Goal: Task Accomplishment & Management: Manage account settings

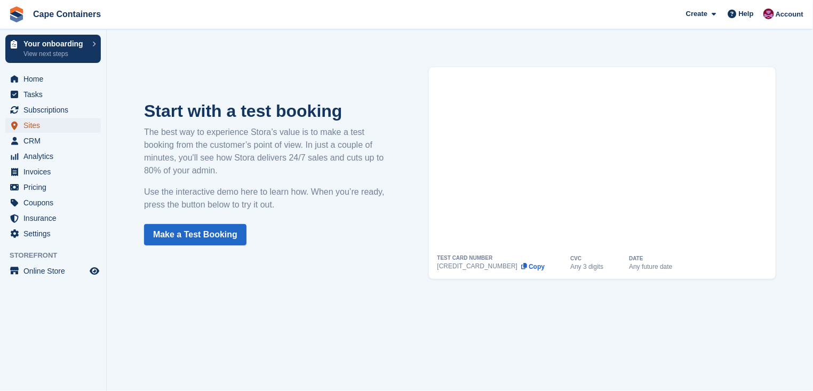
click at [28, 129] on span "Sites" at bounding box center [55, 125] width 64 height 15
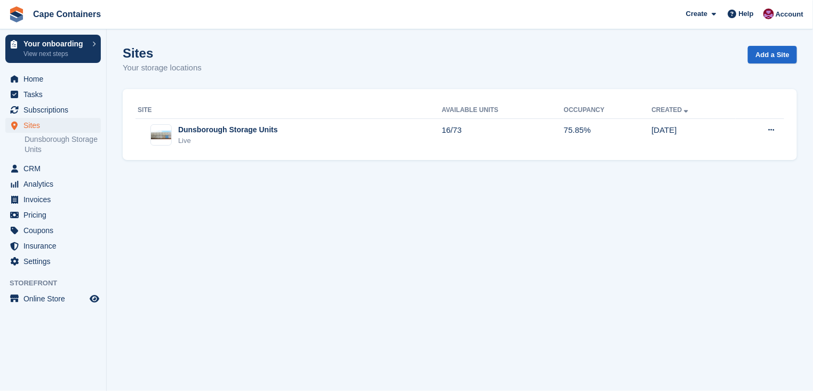
click at [212, 128] on div "Dunsborough Storage Units" at bounding box center [228, 129] width 100 height 11
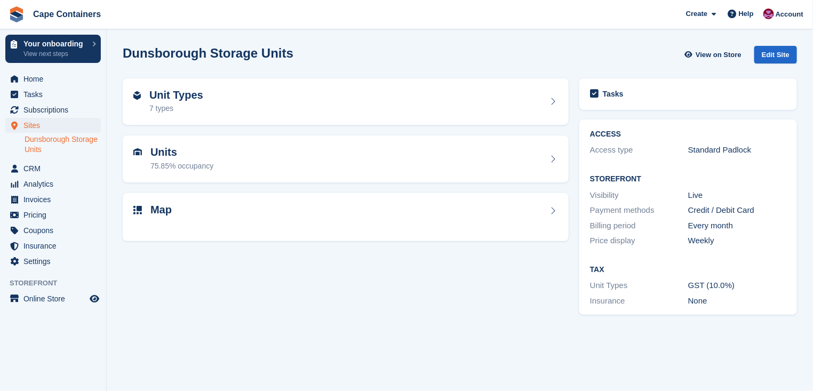
click at [159, 214] on h2 "Map" at bounding box center [160, 210] width 21 height 12
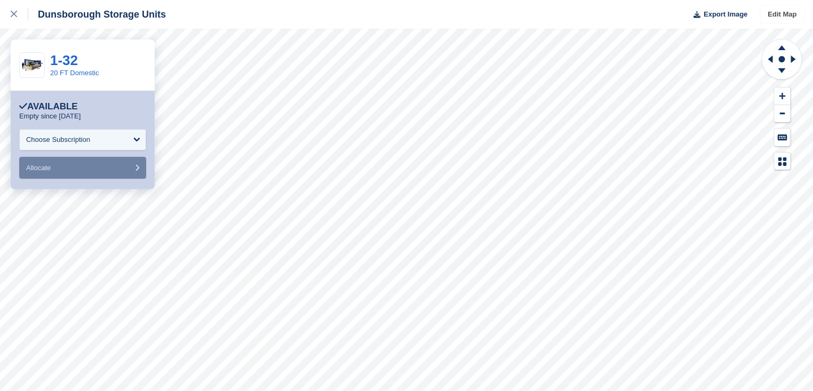
click at [776, 15] on link "Edit Map" at bounding box center [783, 15] width 44 height 18
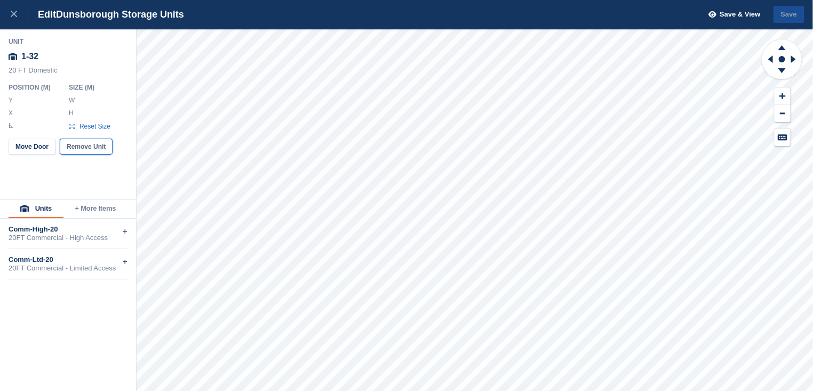
click at [84, 144] on button "Remove Unit" at bounding box center [86, 147] width 53 height 16
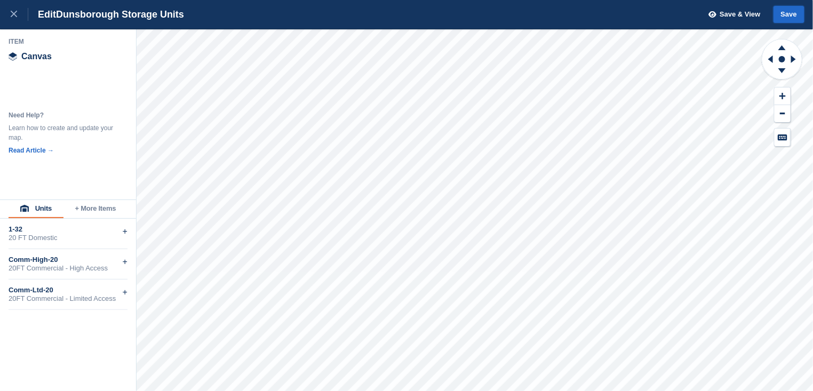
click at [789, 14] on button "Save" at bounding box center [788, 15] width 31 height 18
click at [736, 10] on span "Save & View" at bounding box center [740, 14] width 41 height 11
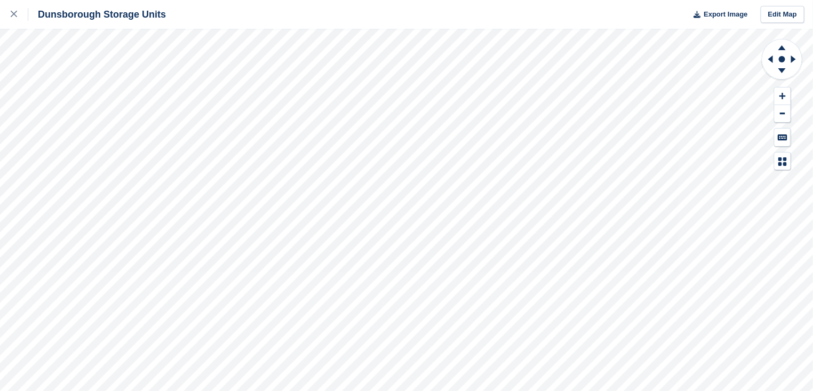
click at [15, 16] on icon at bounding box center [14, 14] width 6 height 6
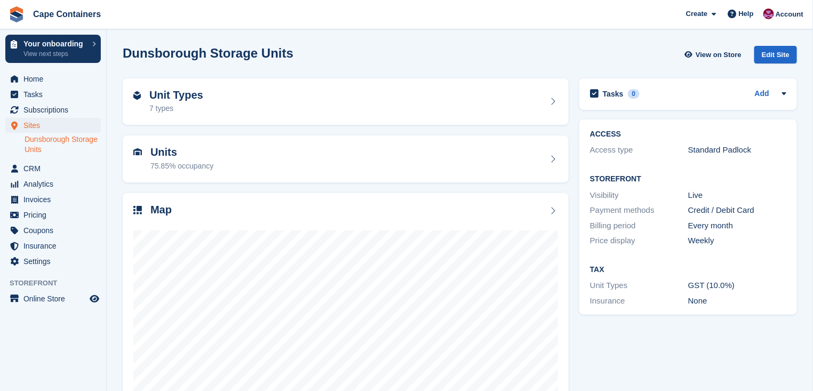
click at [187, 155] on h2 "Units" at bounding box center [181, 152] width 63 height 12
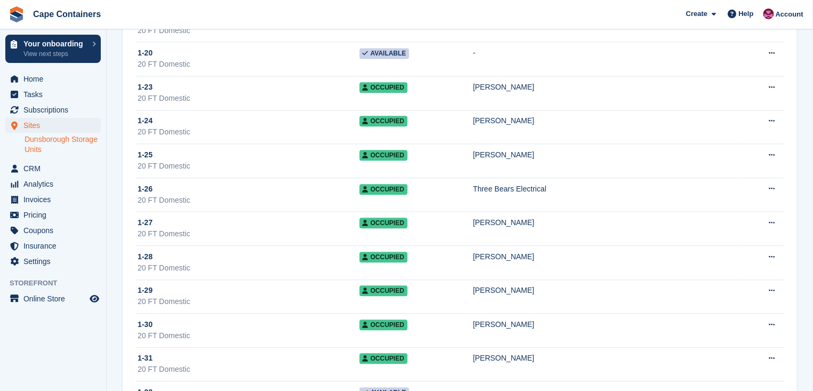
scroll to position [1018, 0]
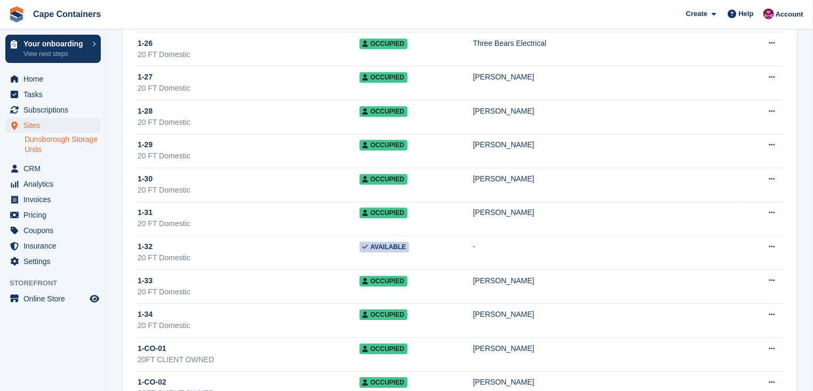
click at [767, 242] on button at bounding box center [772, 247] width 20 height 16
click at [715, 299] on p "Delete unit" at bounding box center [730, 305] width 93 height 14
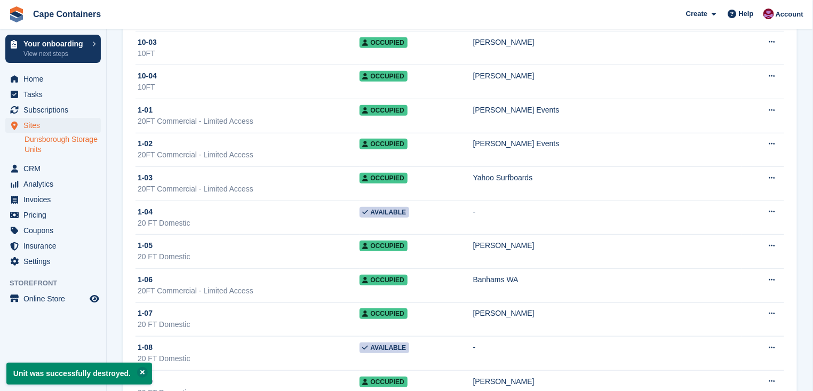
scroll to position [0, 0]
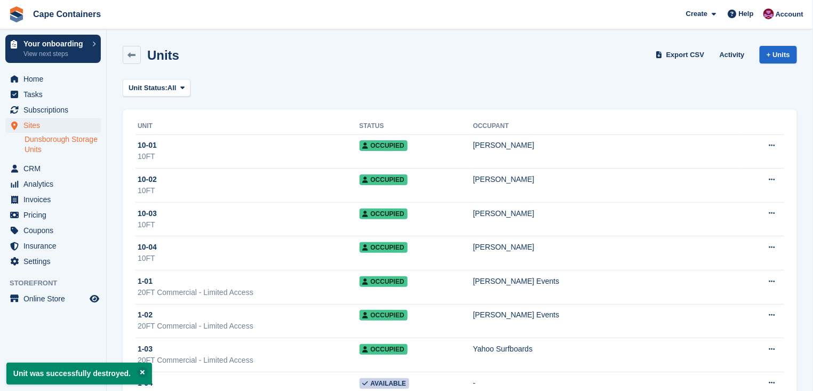
click at [139, 50] on link at bounding box center [132, 55] width 18 height 18
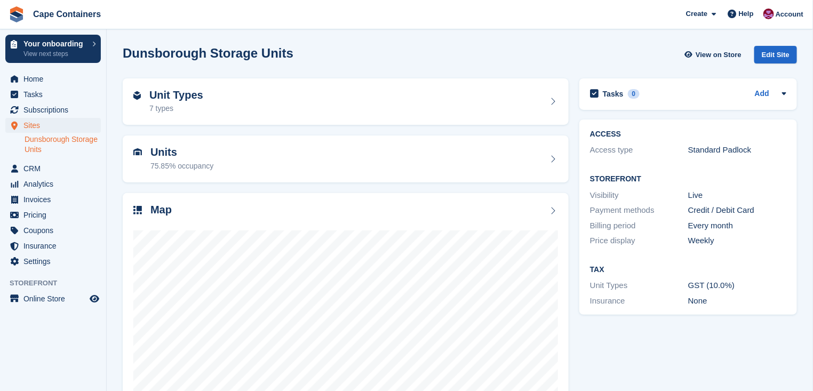
scroll to position [48, 0]
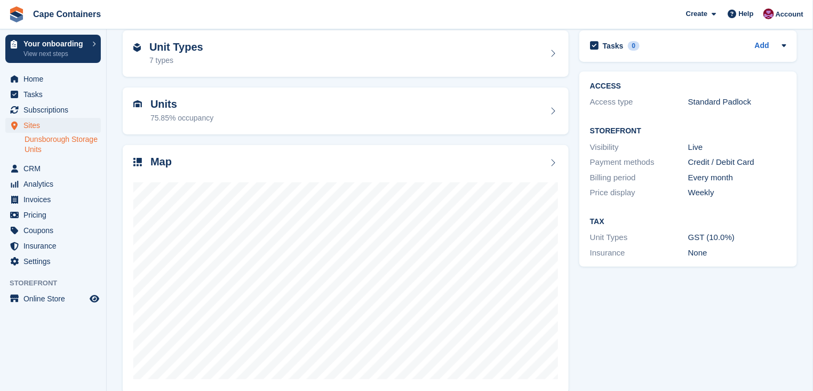
click at [177, 51] on h2 "Unit Types" at bounding box center [176, 47] width 54 height 12
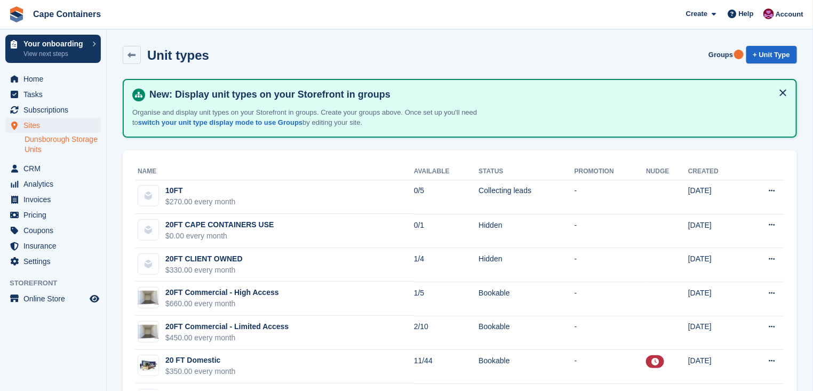
click at [136, 53] on link at bounding box center [132, 55] width 18 height 18
